Goal: Entertainment & Leisure: Browse casually

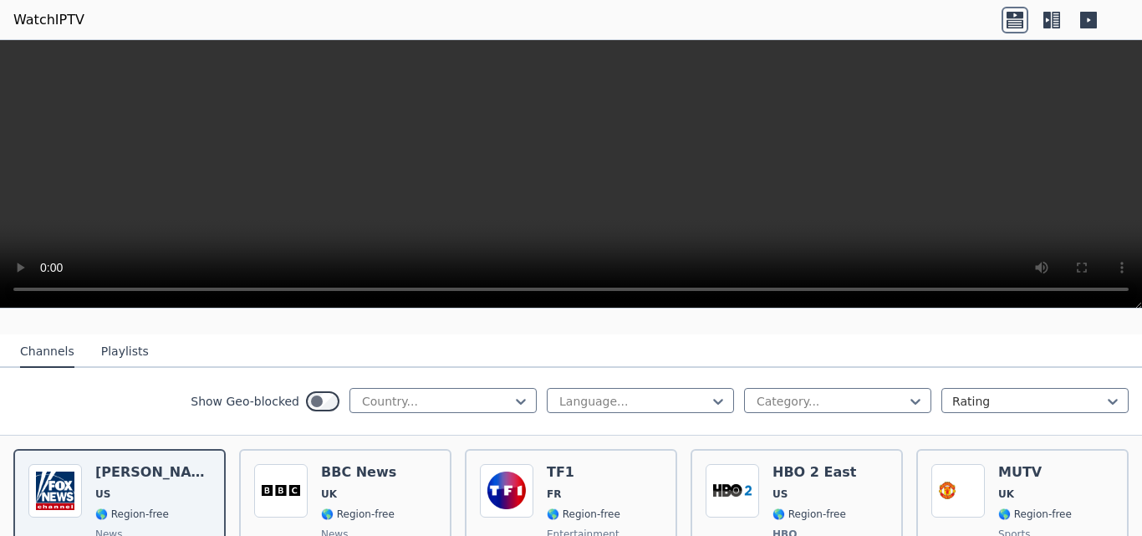
scroll to position [118, 0]
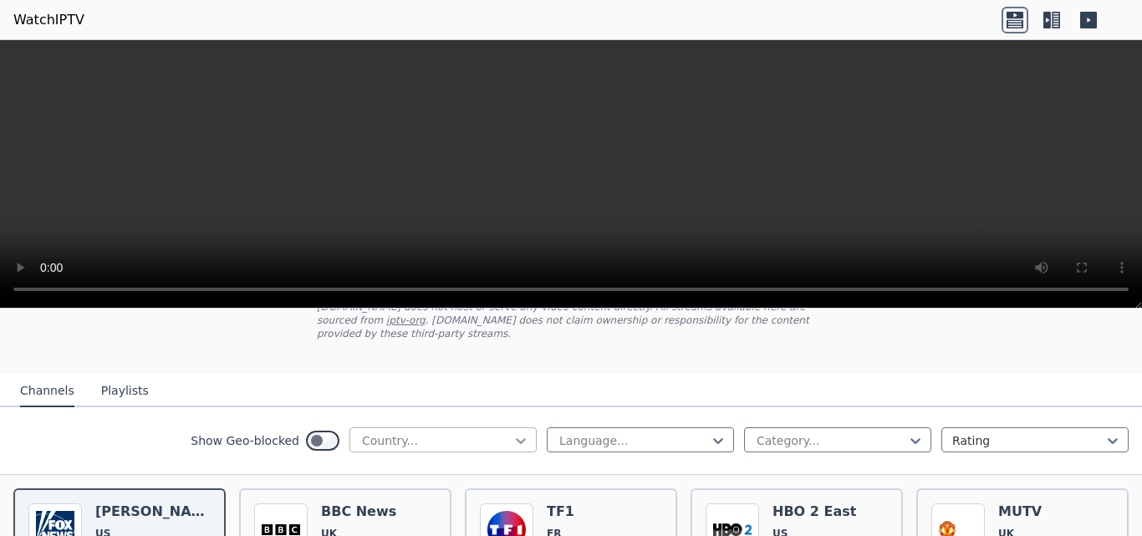
click at [513, 432] on icon at bounding box center [521, 440] width 17 height 17
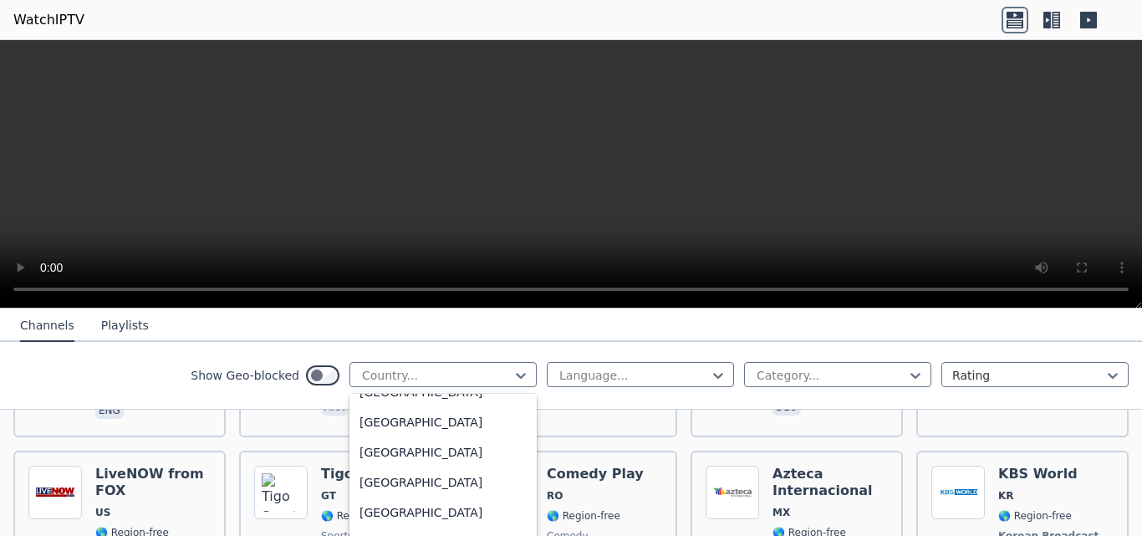
scroll to position [3030, 0]
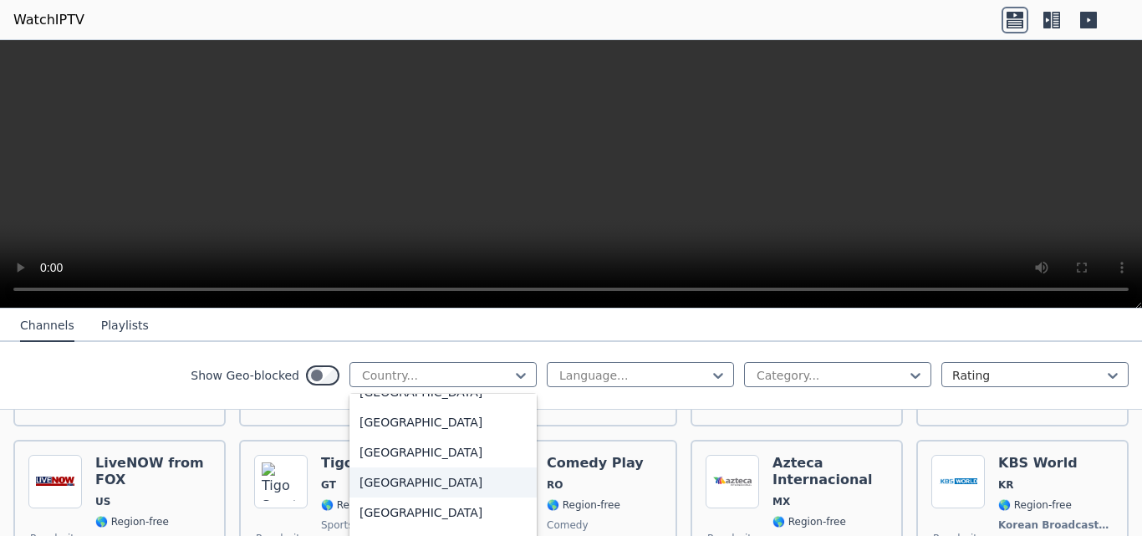
click at [407, 481] on div "[GEOGRAPHIC_DATA]" at bounding box center [443, 482] width 187 height 30
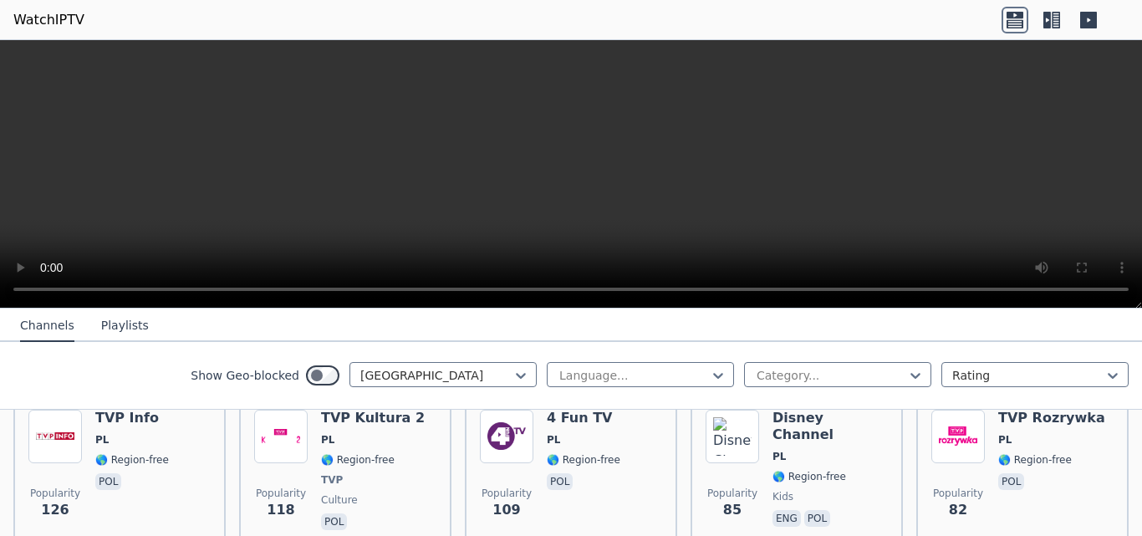
scroll to position [488, 0]
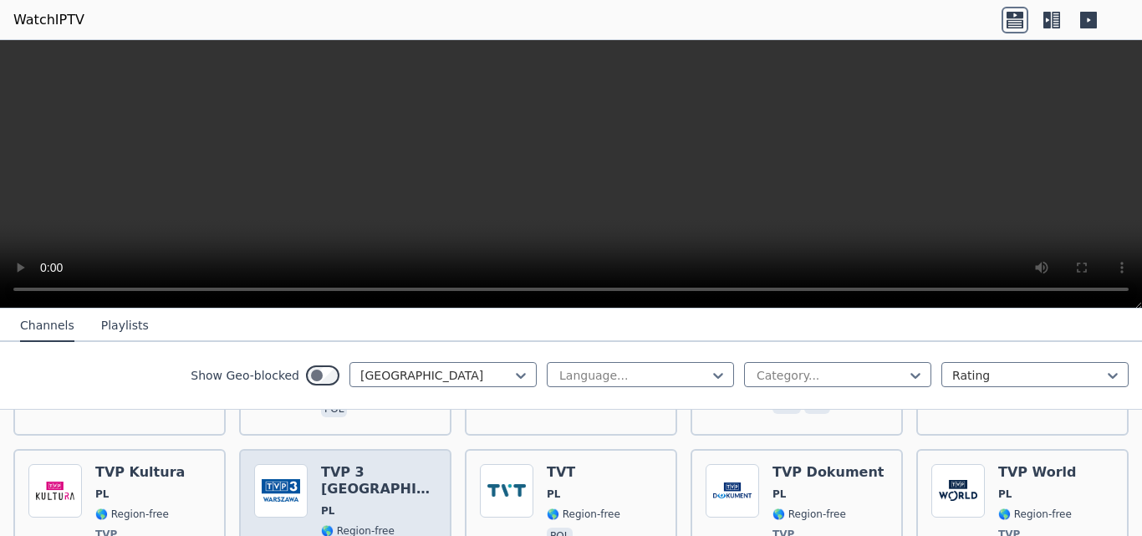
click at [369, 464] on h6 "TVP 3 [GEOGRAPHIC_DATA]" at bounding box center [378, 480] width 115 height 33
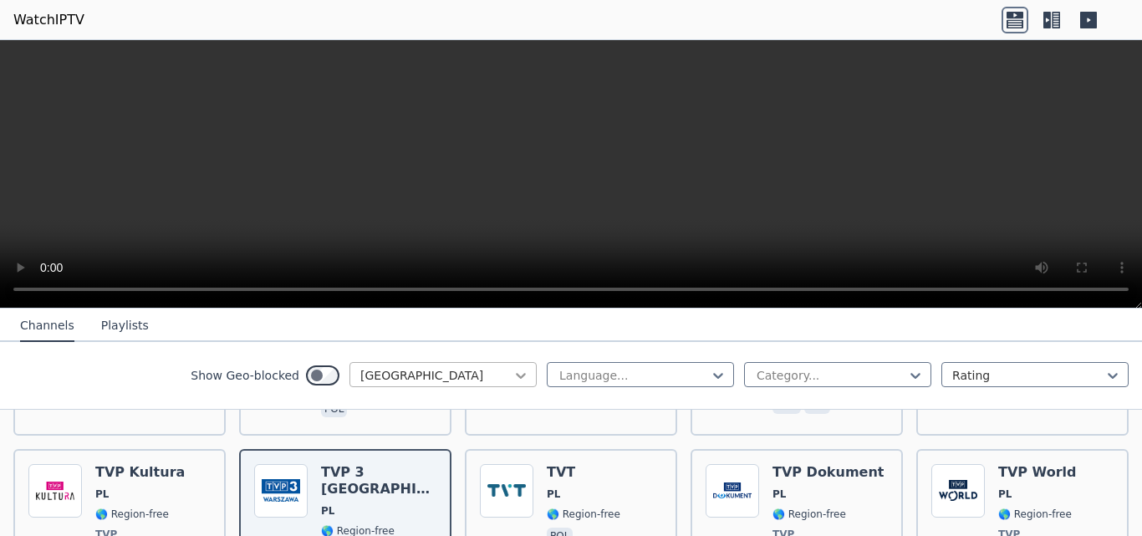
click at [514, 371] on icon at bounding box center [521, 375] width 17 height 17
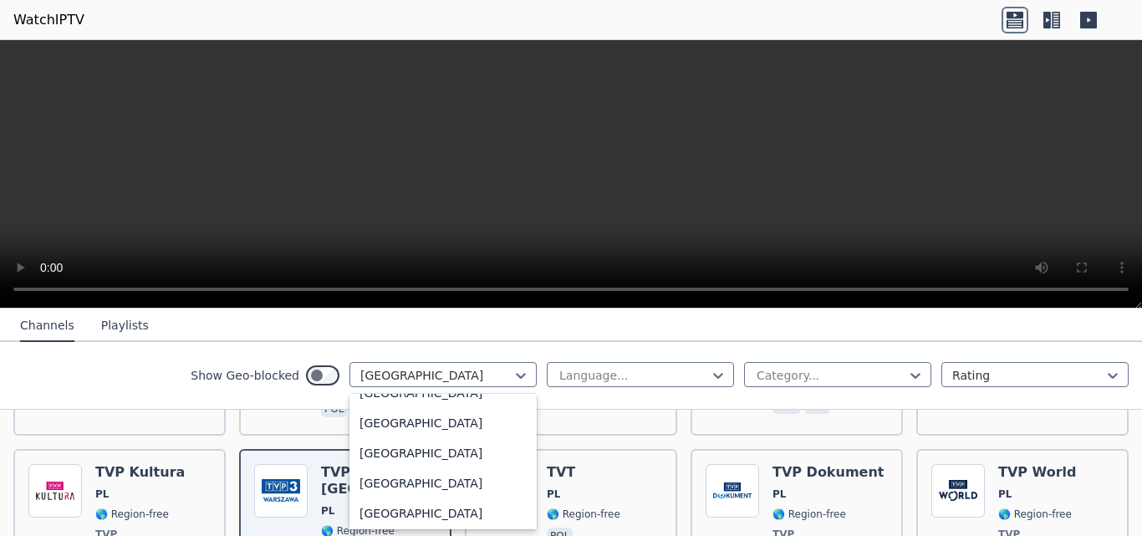
scroll to position [5718, 0]
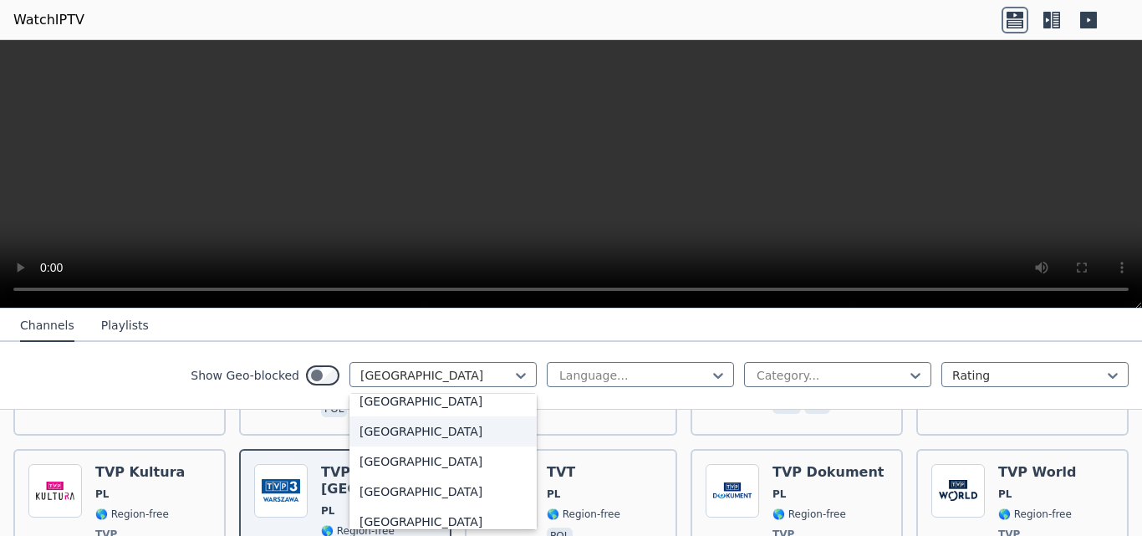
click at [378, 426] on div "[GEOGRAPHIC_DATA]" at bounding box center [443, 431] width 187 height 30
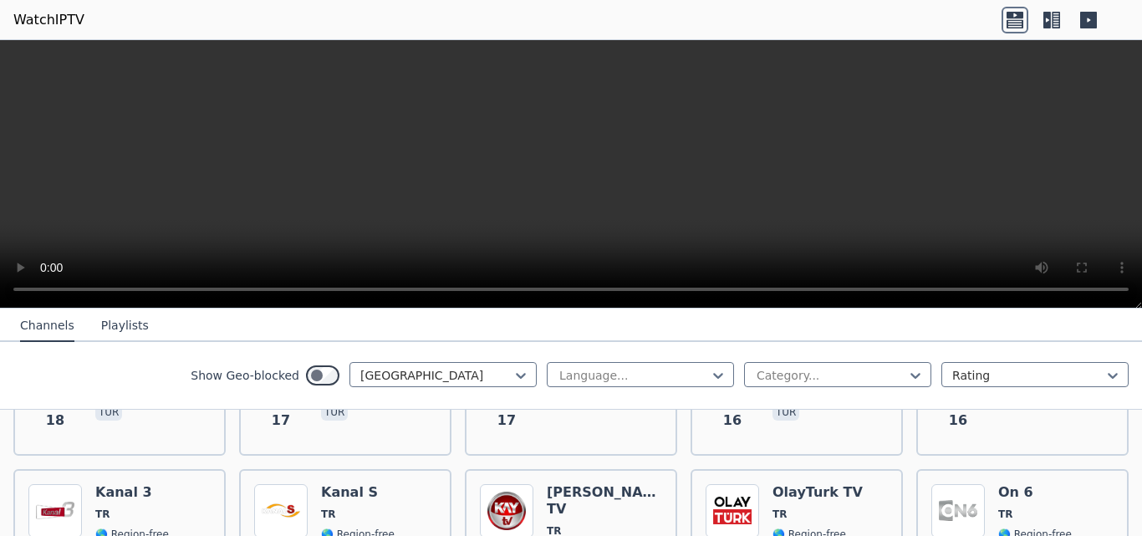
scroll to position [2952, 0]
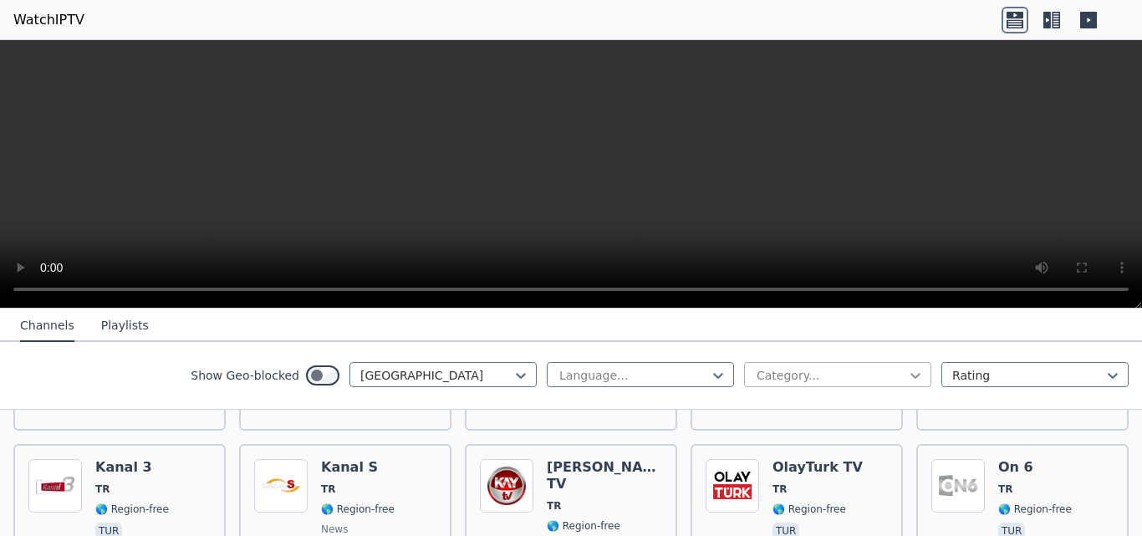
click at [911, 378] on icon at bounding box center [916, 376] width 10 height 6
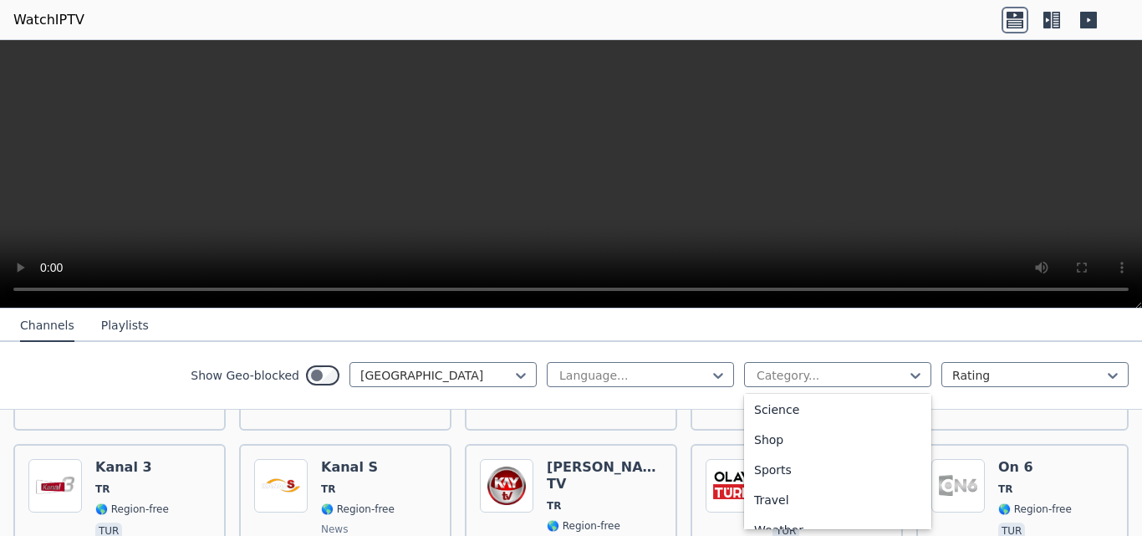
scroll to position [671, 0]
click at [784, 464] on div "Sports" at bounding box center [837, 464] width 187 height 30
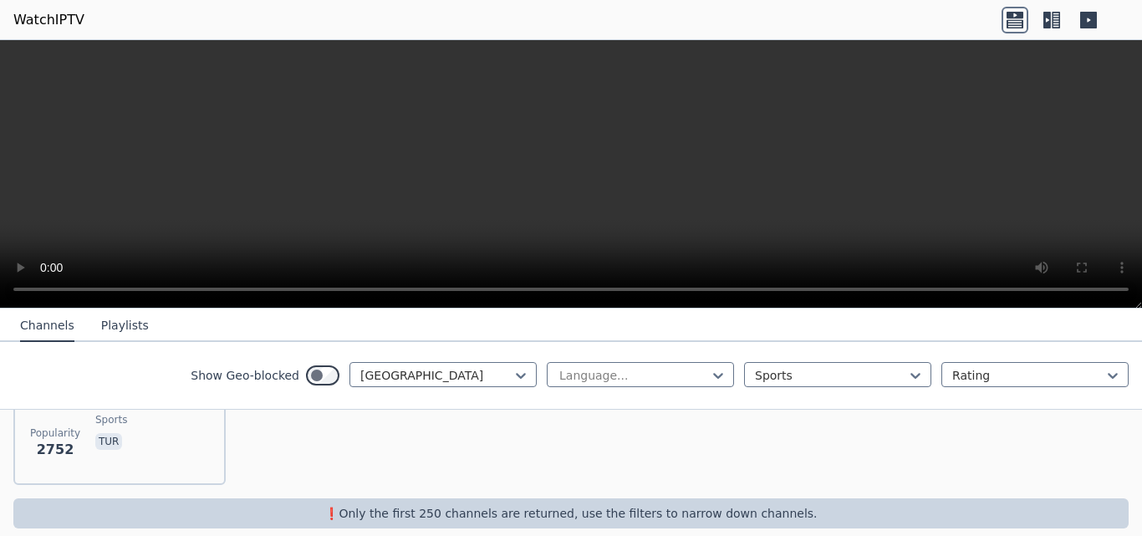
scroll to position [277, 0]
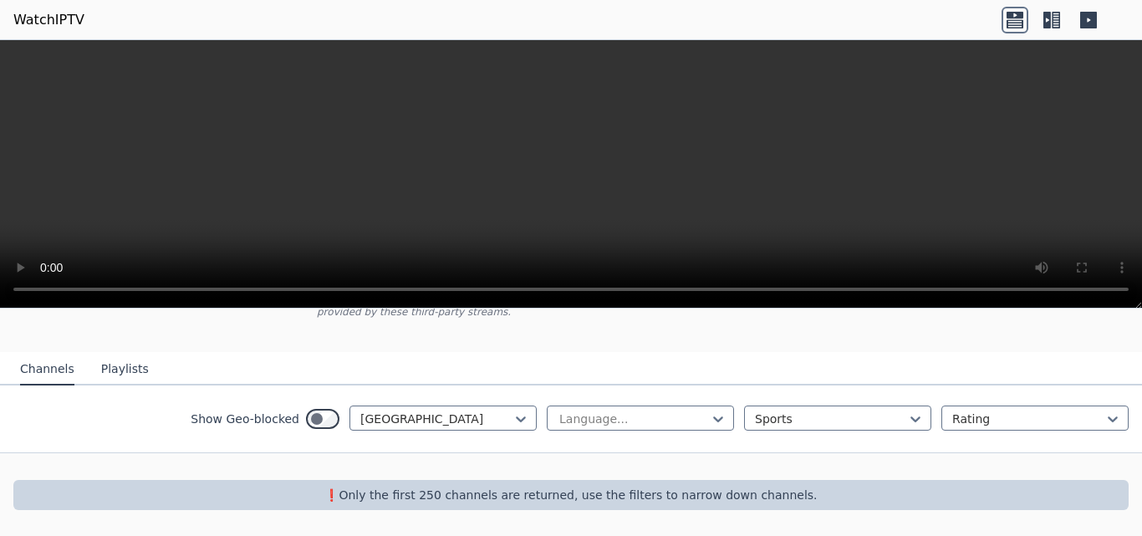
scroll to position [126, 0]
